Goal: Task Accomplishment & Management: Manage account settings

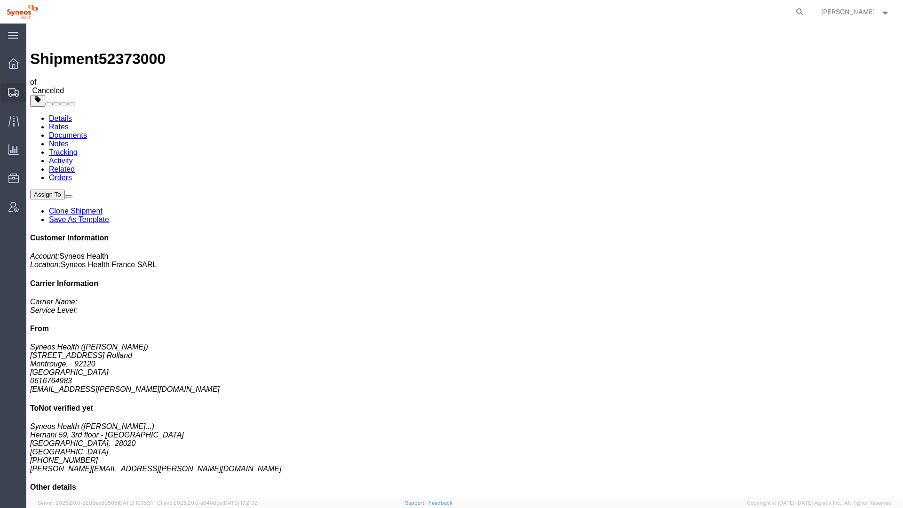
click at [0, 0] on span "Shipment Manager" at bounding box center [0, 0] width 0 height 0
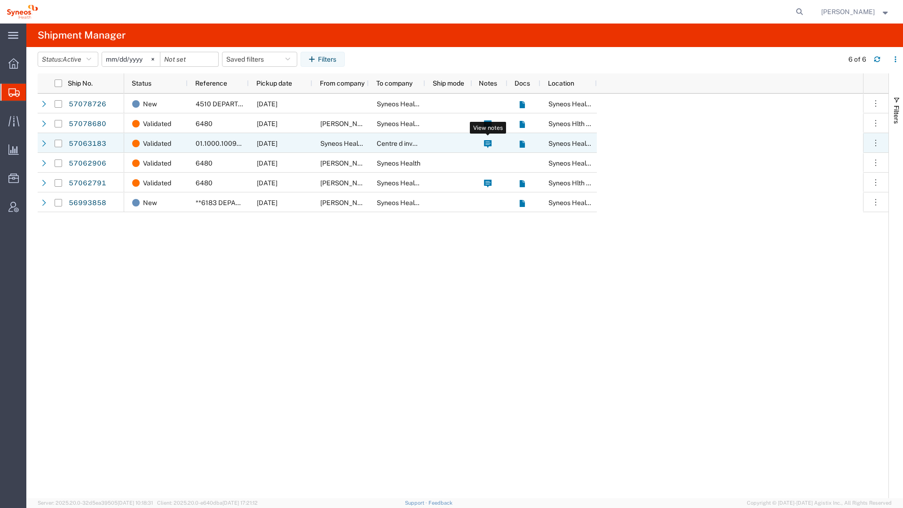
click at [491, 146] on icon at bounding box center [488, 144] width 8 height 8
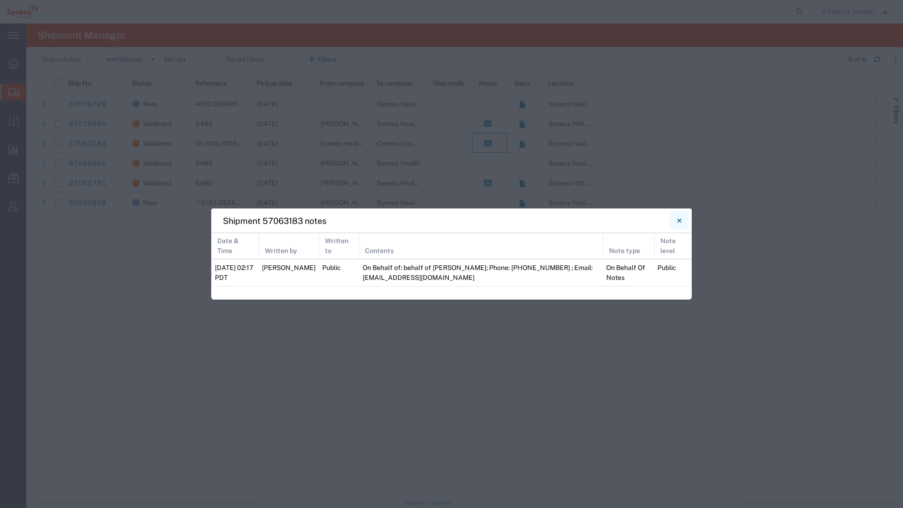
click at [677, 223] on icon "Close" at bounding box center [679, 220] width 4 height 11
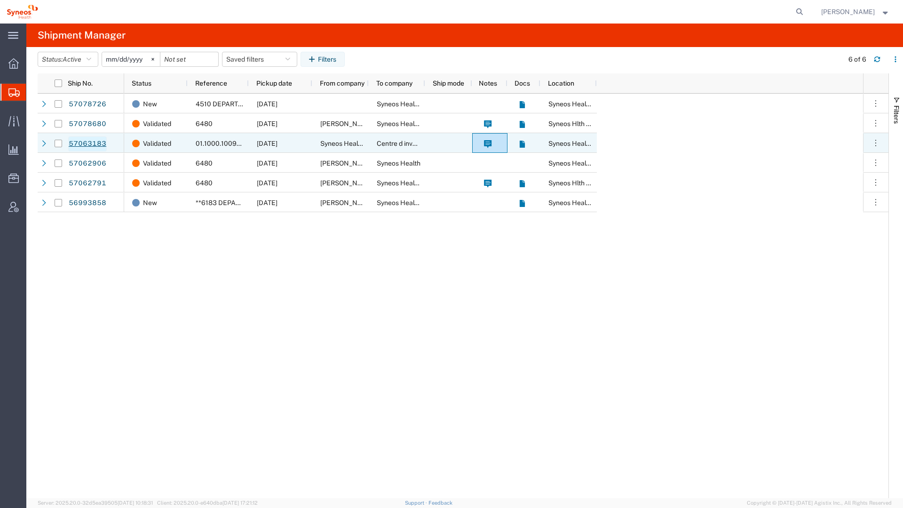
click at [78, 144] on link "57063183" at bounding box center [87, 143] width 39 height 15
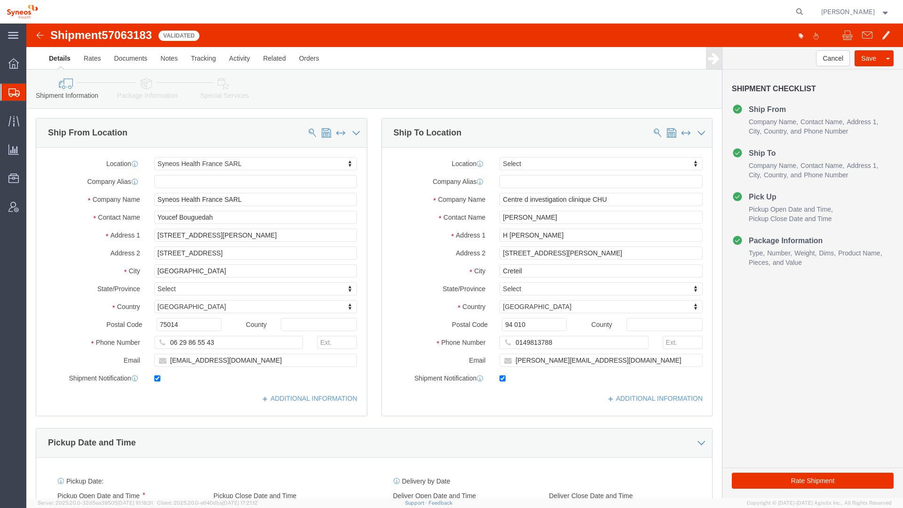
select select "61557"
select select
click button "Rate Shipment"
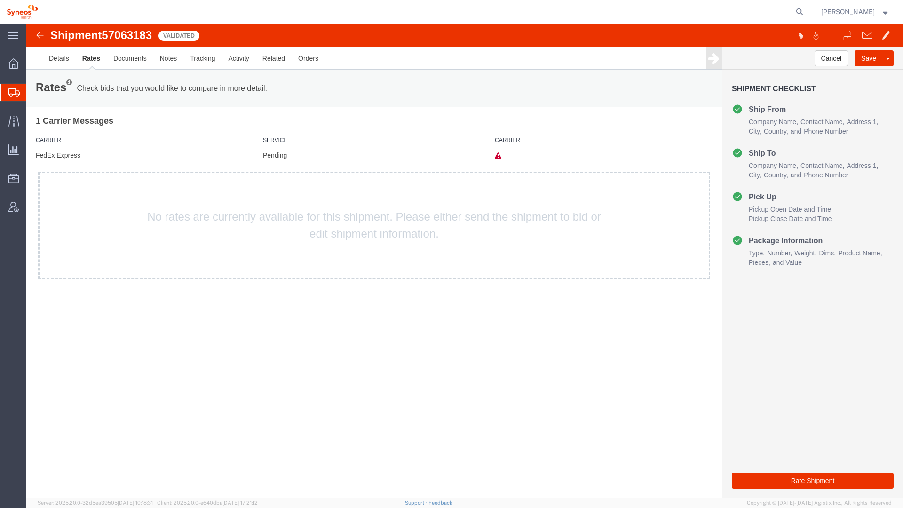
click at [496, 156] on icon at bounding box center [497, 155] width 7 height 7
click at [174, 54] on link "Notes" at bounding box center [168, 58] width 31 height 23
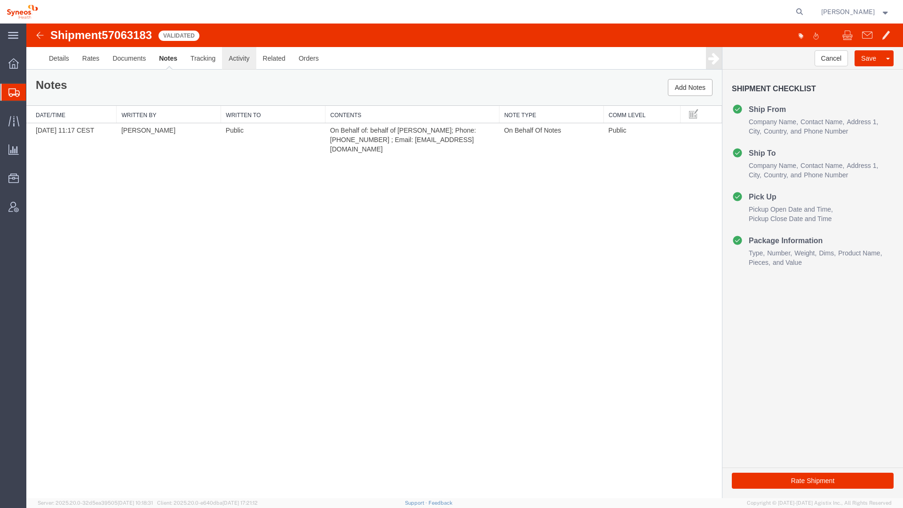
click at [227, 60] on link "Activity" at bounding box center [239, 58] width 34 height 23
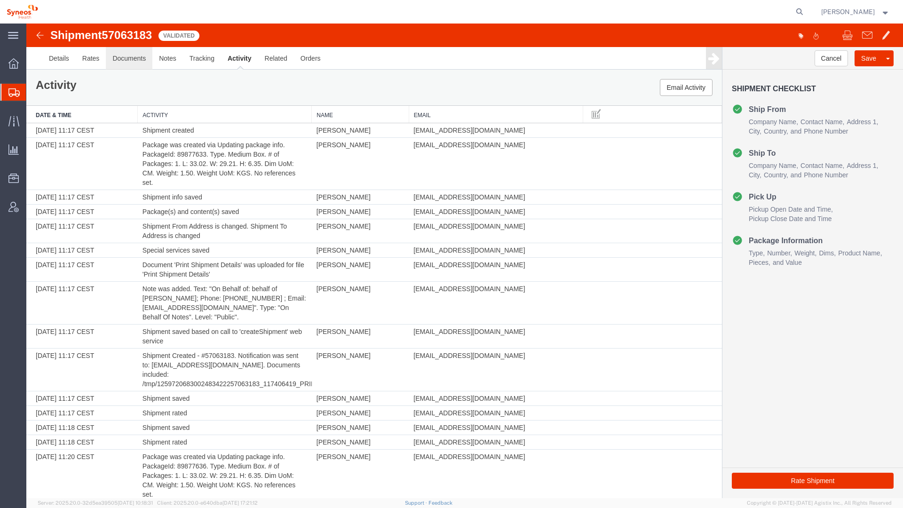
click at [137, 65] on link "Documents" at bounding box center [129, 58] width 47 height 23
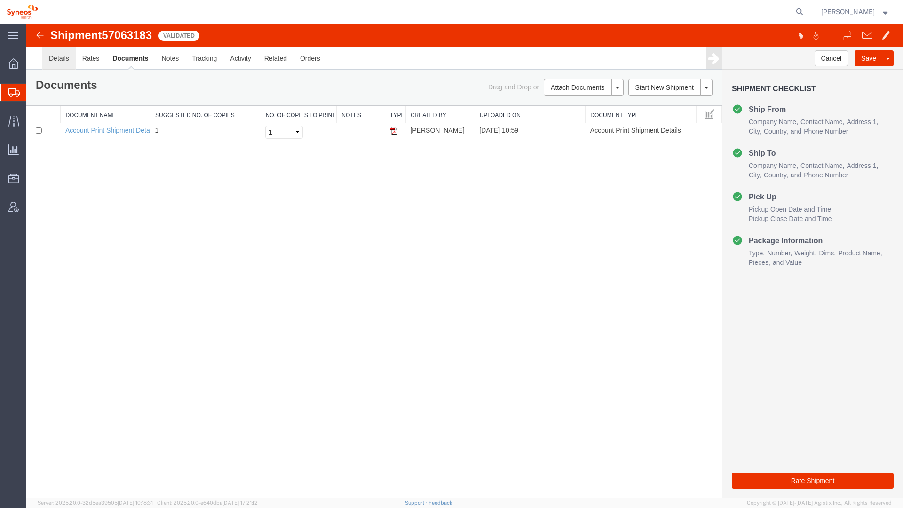
click at [64, 60] on link "Details" at bounding box center [58, 58] width 33 height 23
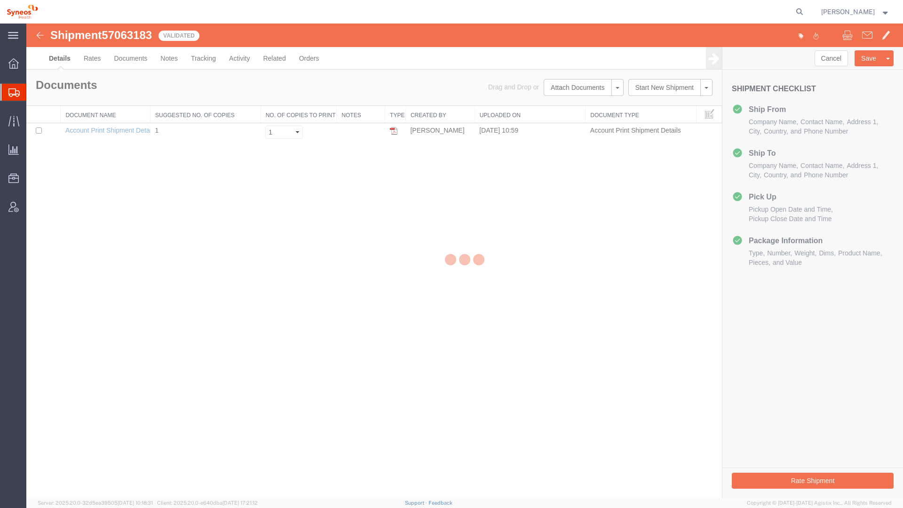
select select "61557"
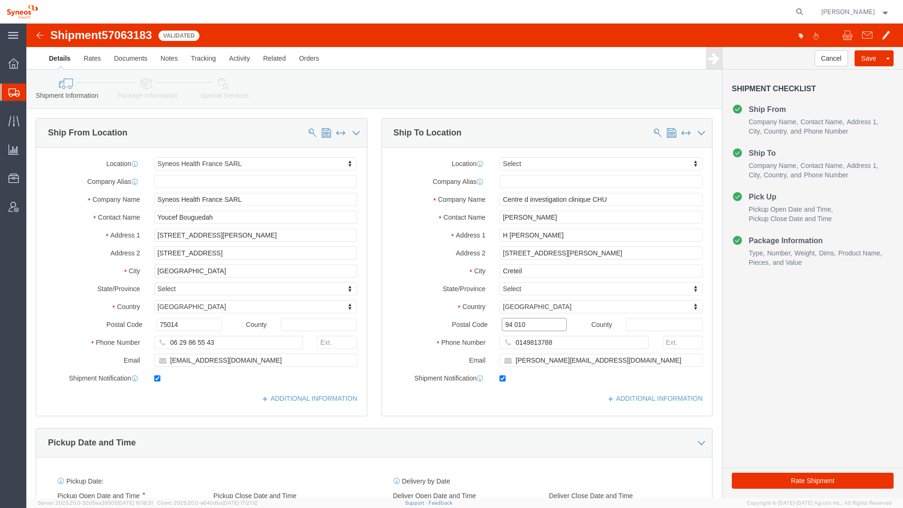
click input "94 010"
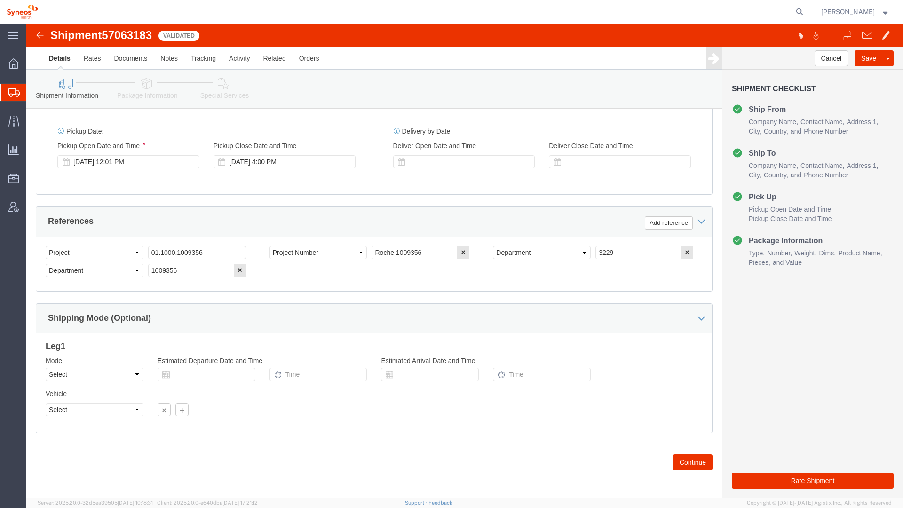
scroll to position [351, 0]
type input "94010"
click button "Continue"
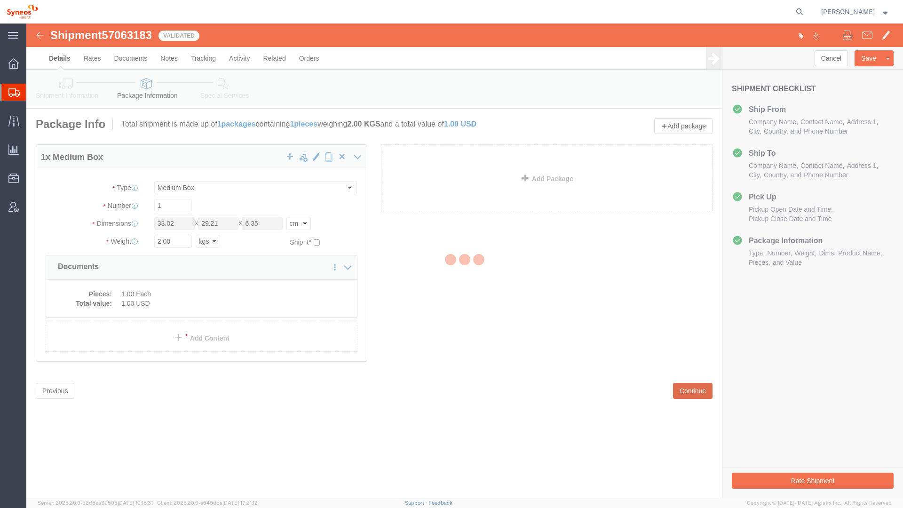
scroll to position [0, 0]
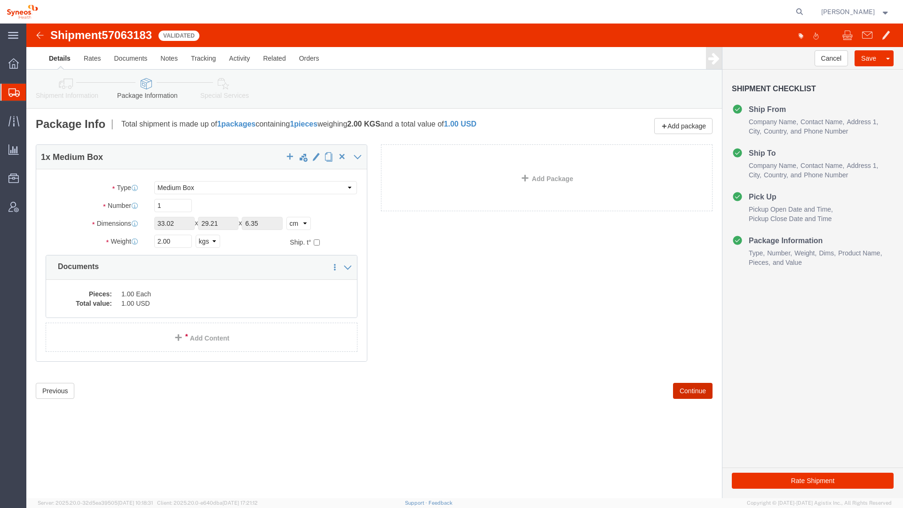
click button "Continue"
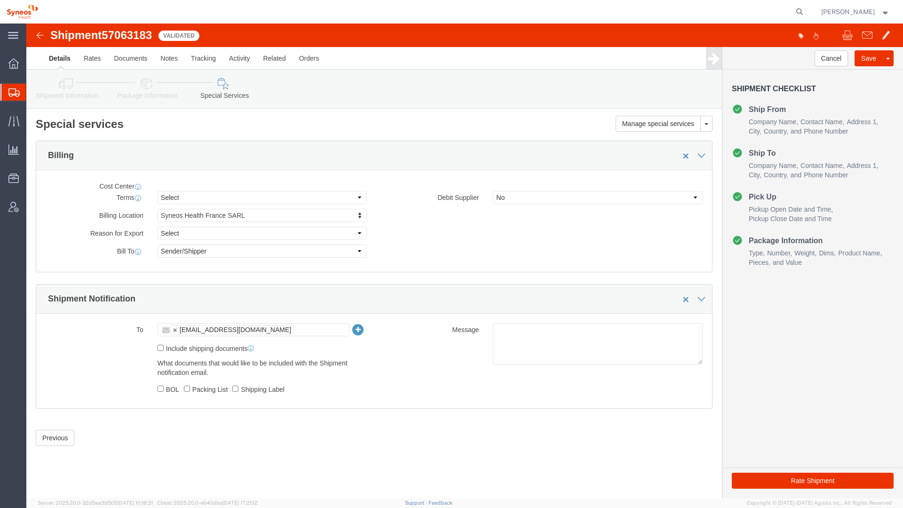
select select "DEPARTMENT"
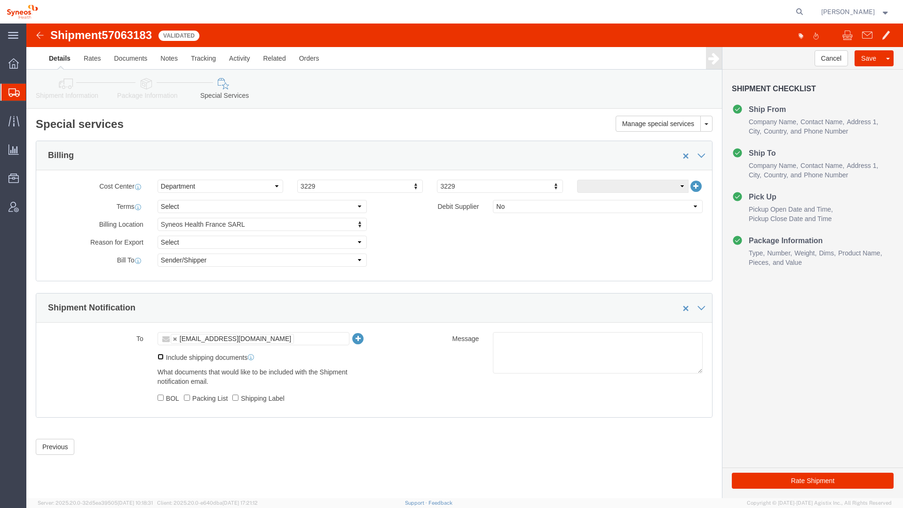
click input "Include shipping documents"
checkbox input "true"
click button "Rate Shipment"
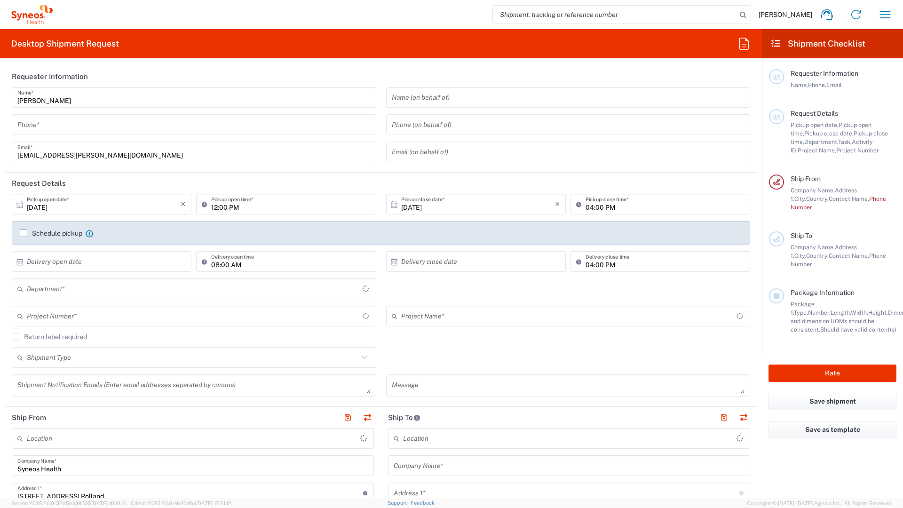
type input "Île-de-France"
type input "8350"
type input "France"
type input "Syneos Health France SARL"
